Goal: Information Seeking & Learning: Compare options

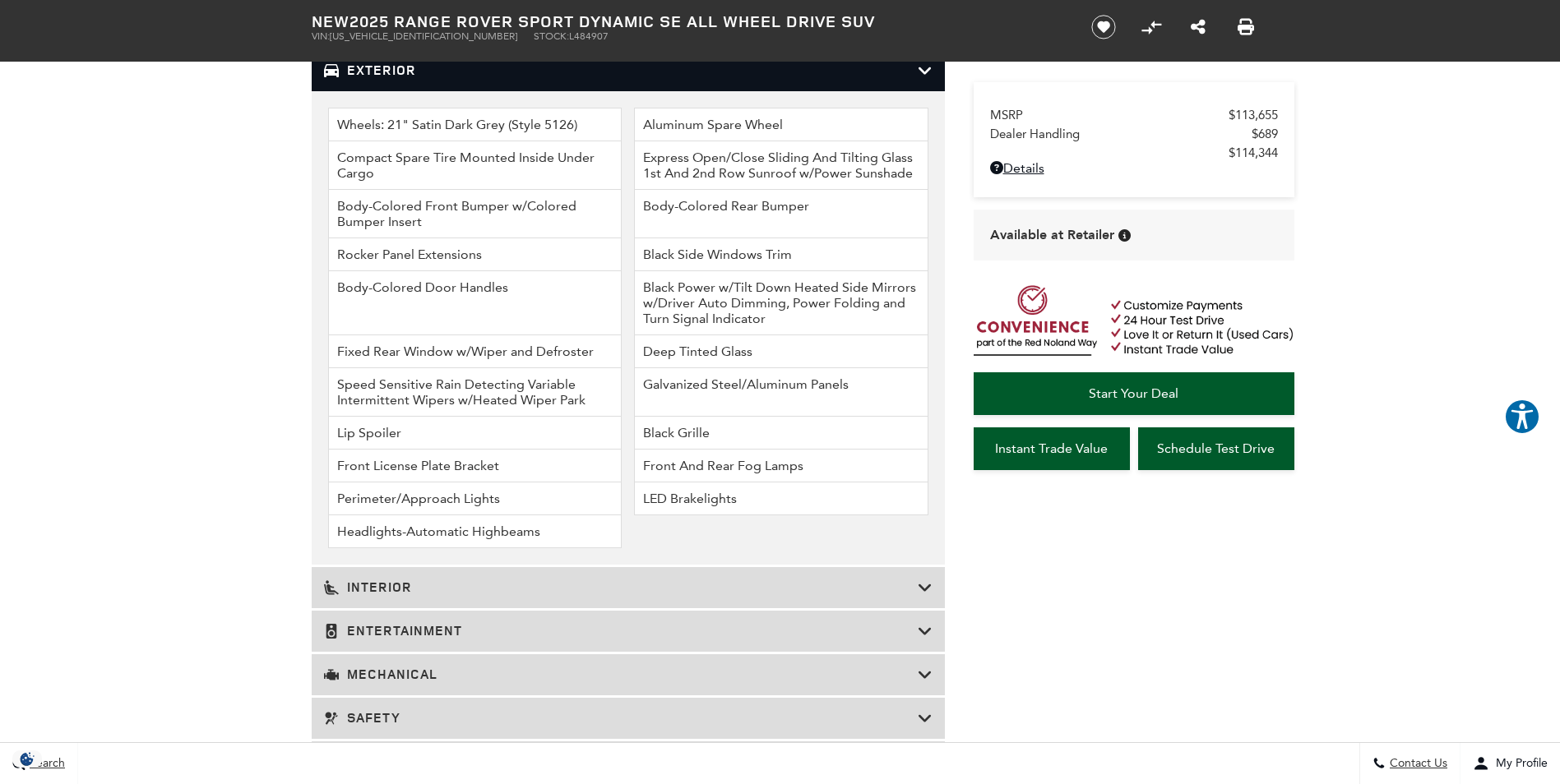
scroll to position [2116, 0]
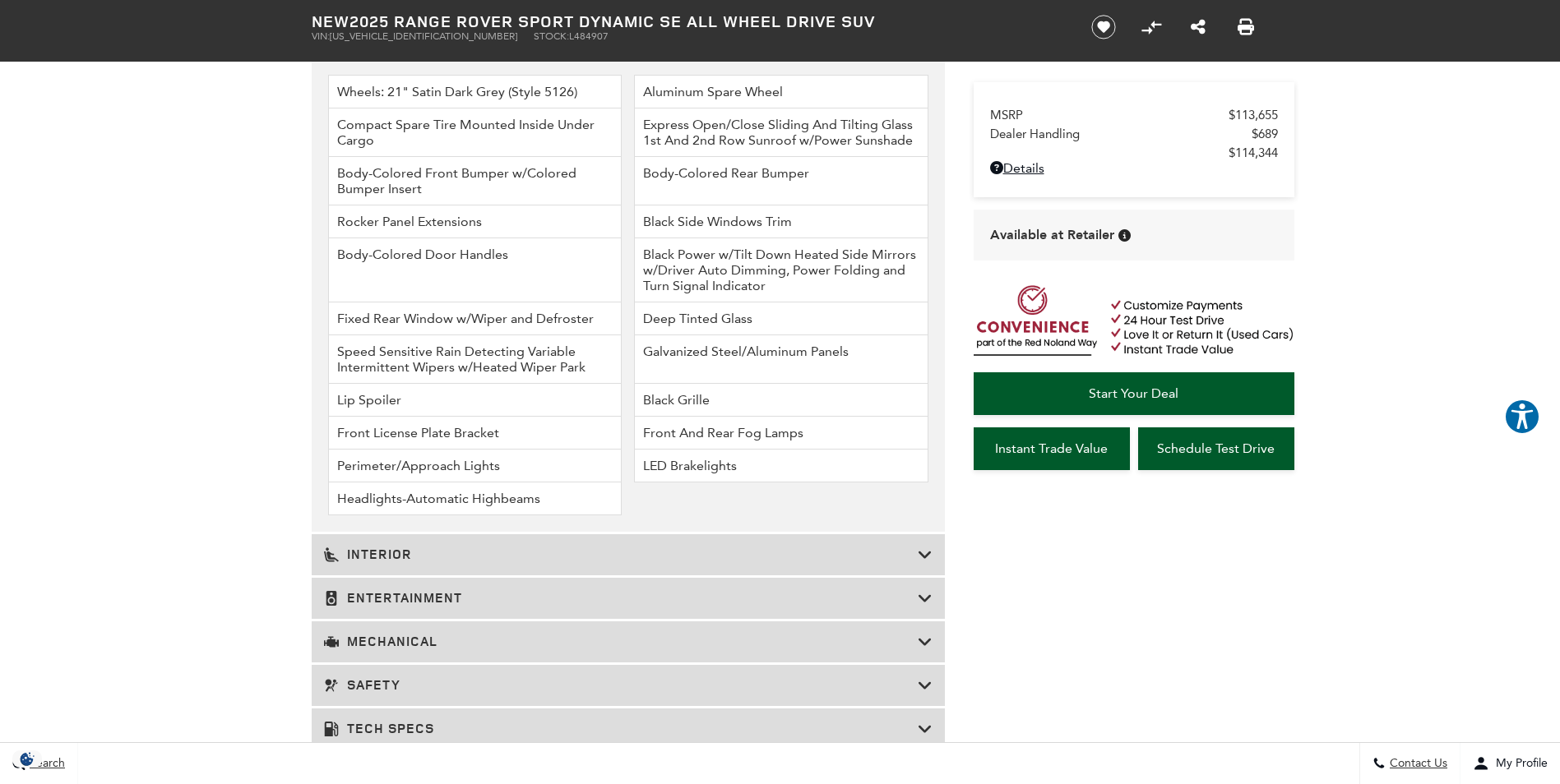
click at [926, 634] on icon at bounding box center [925, 641] width 15 height 17
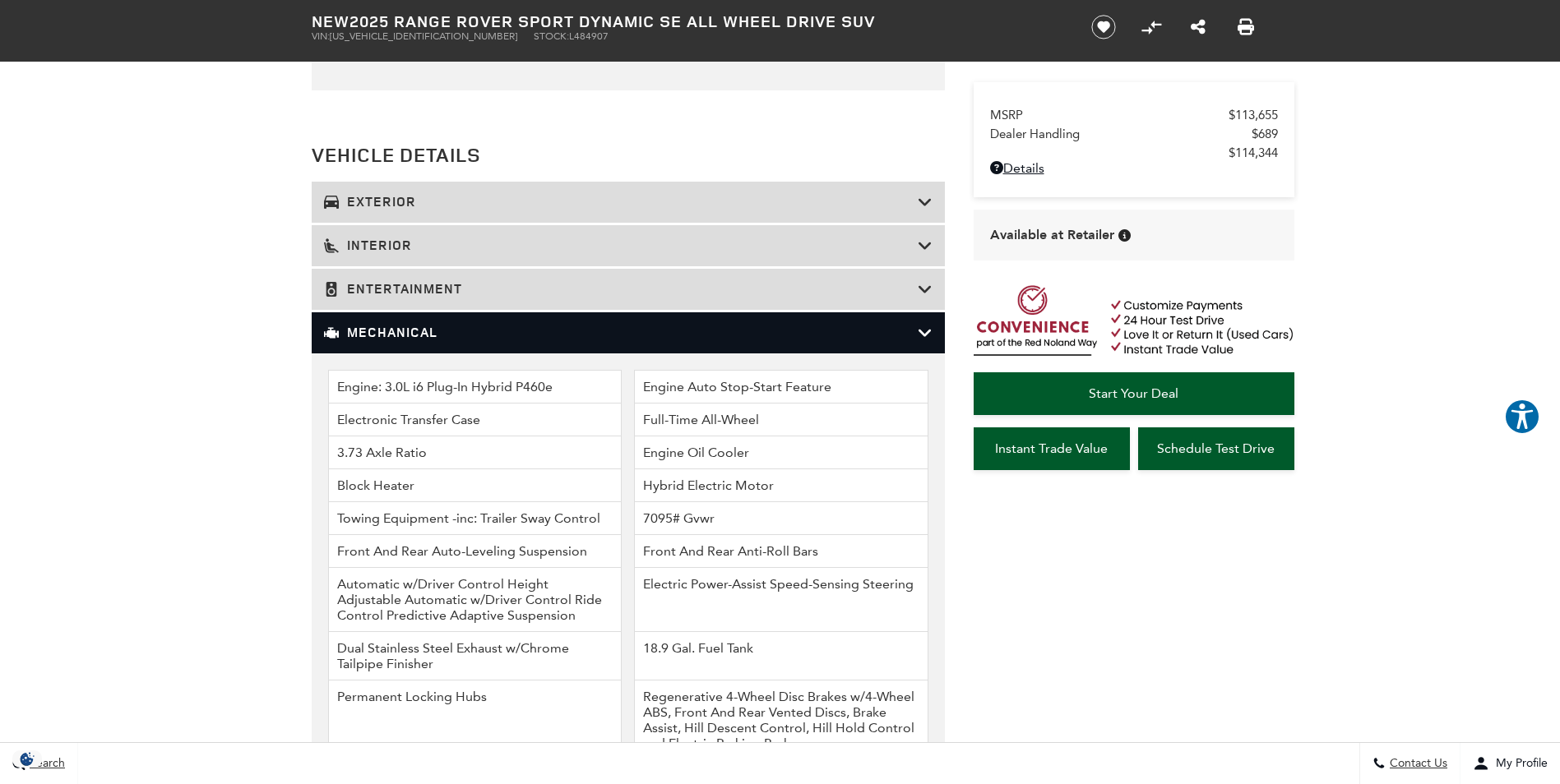
scroll to position [1918, 0]
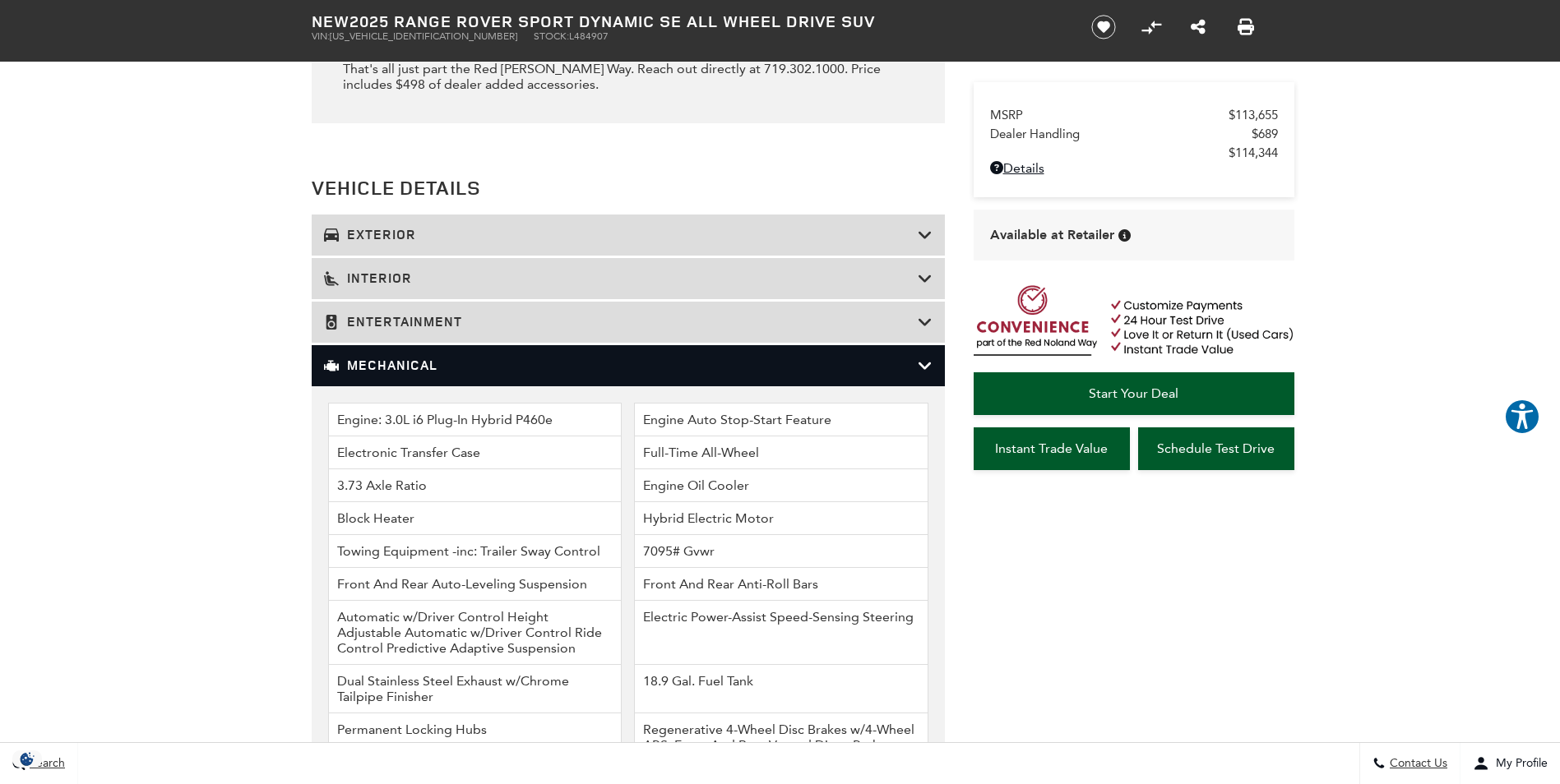
click at [929, 357] on icon at bounding box center [925, 365] width 15 height 17
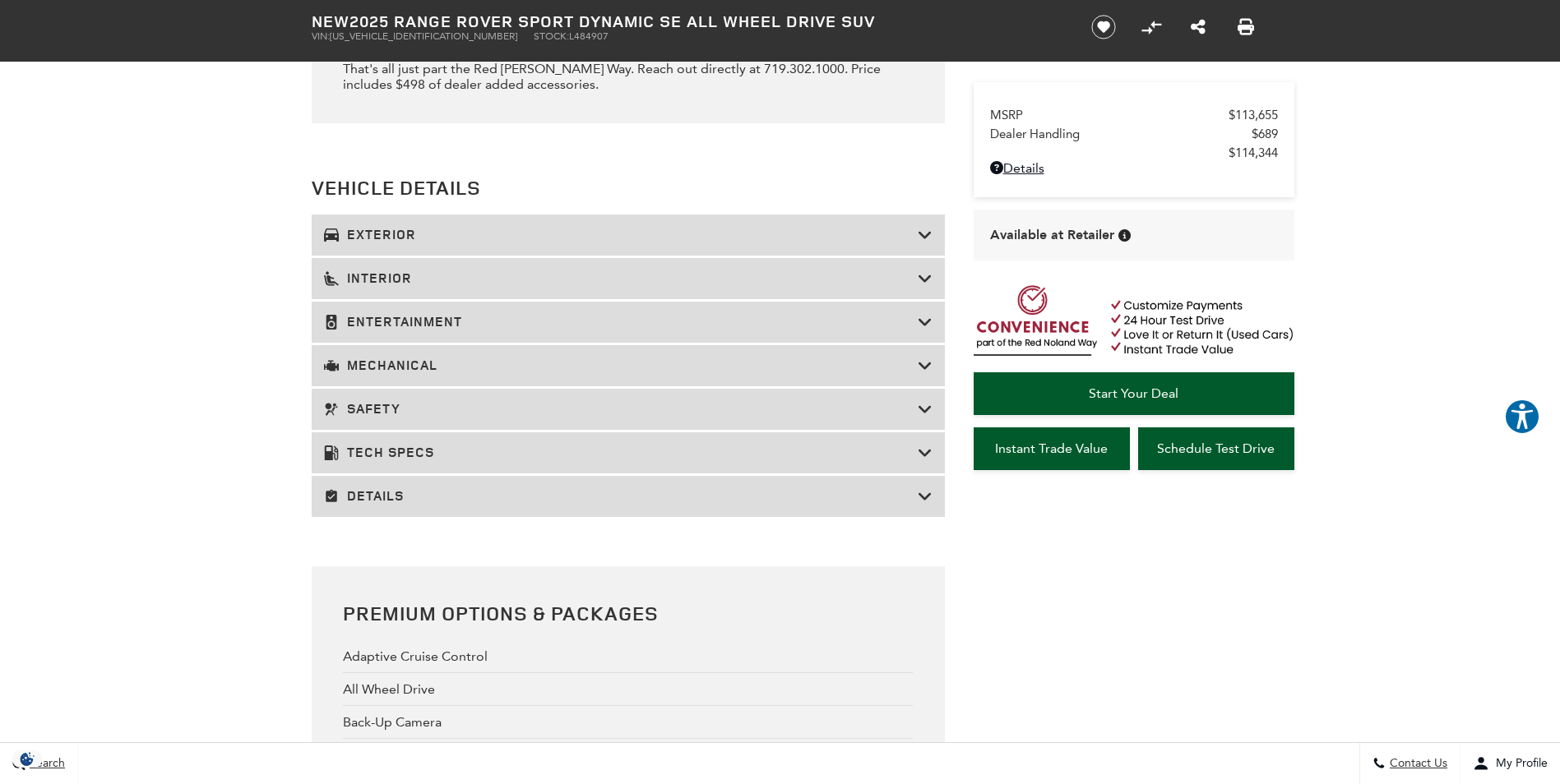
click at [930, 445] on icon at bounding box center [925, 453] width 15 height 17
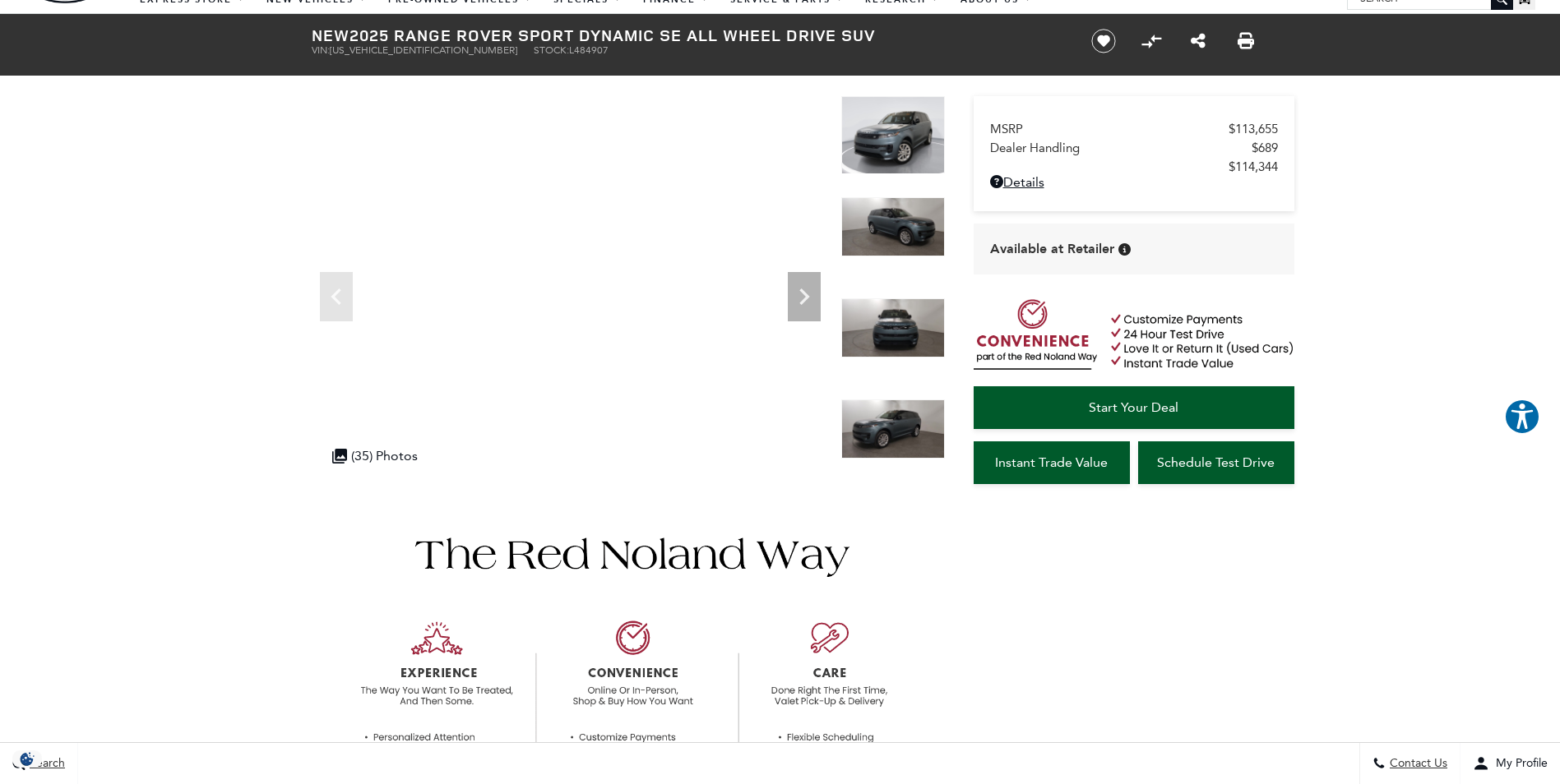
scroll to position [0, 0]
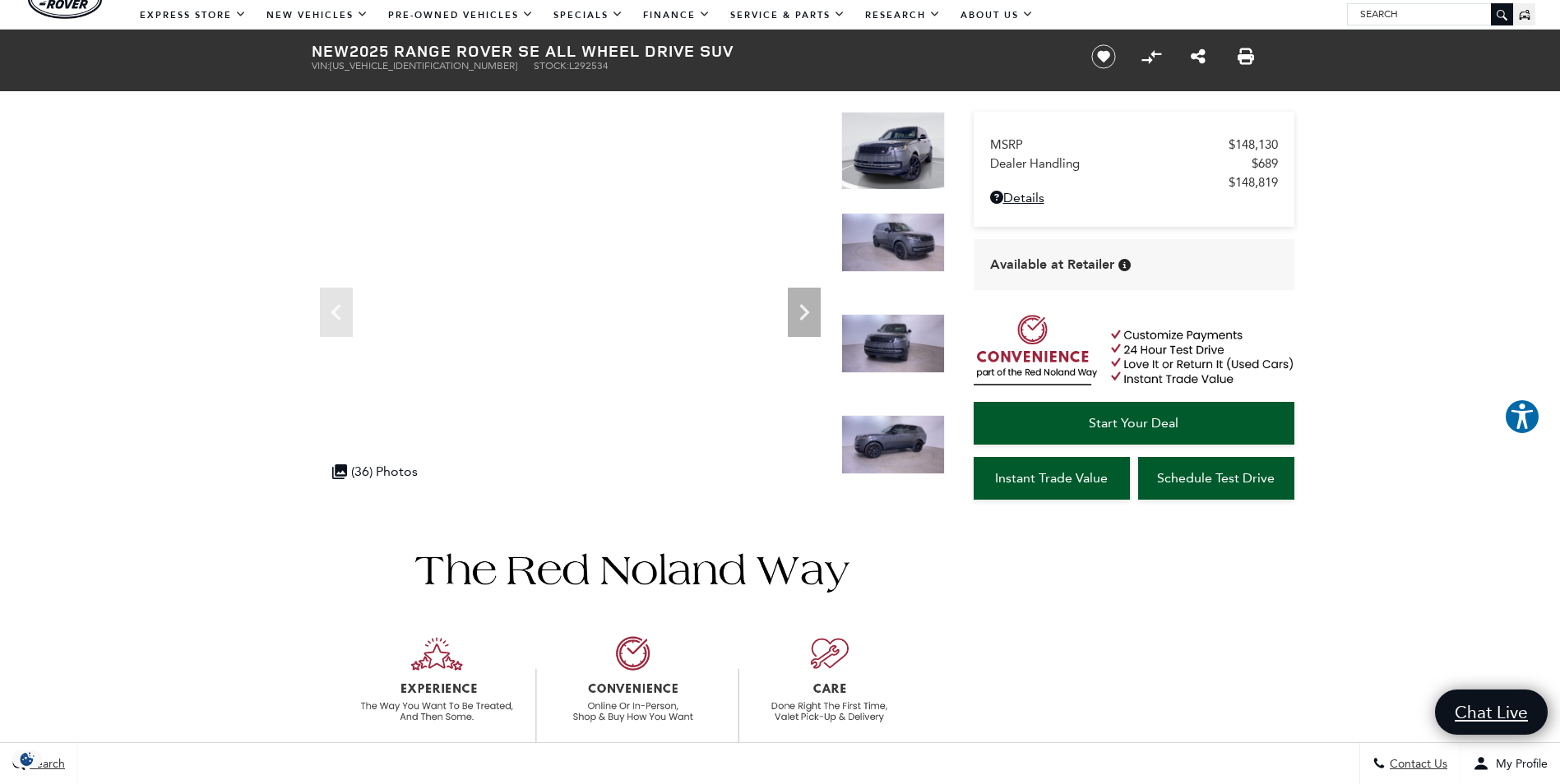
scroll to position [43, 0]
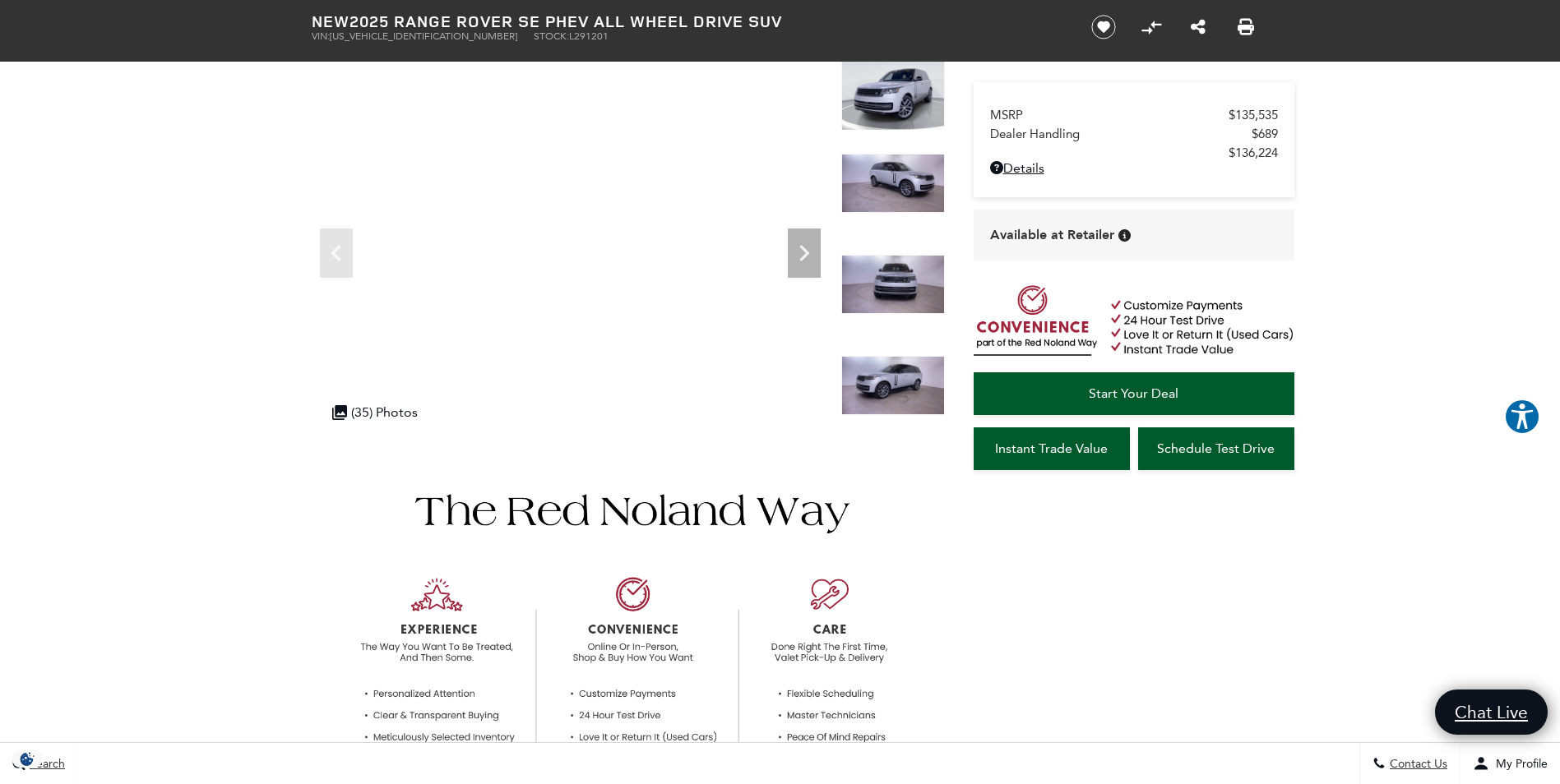
scroll to position [99, 0]
